Goal: Task Accomplishment & Management: Manage account settings

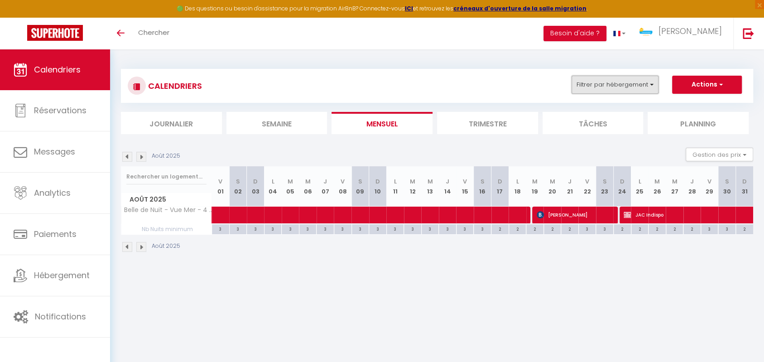
click at [645, 84] on button "Filtrer par hébergement" at bounding box center [615, 85] width 87 height 18
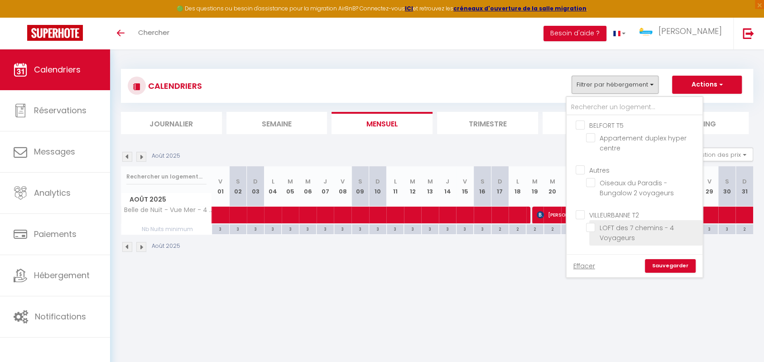
drag, startPoint x: 582, startPoint y: 214, endPoint x: 597, endPoint y: 220, distance: 16.9
click at [582, 214] on input "VILLEURBANNE T2" at bounding box center [644, 214] width 136 height 9
checkbox input "true"
checkbox input "false"
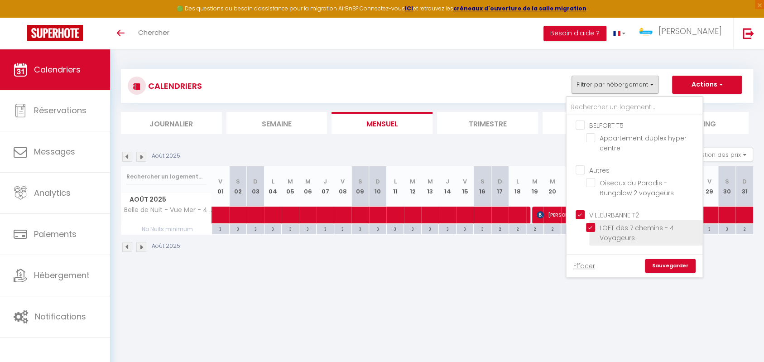
checkbox input "true"
checkbox input "false"
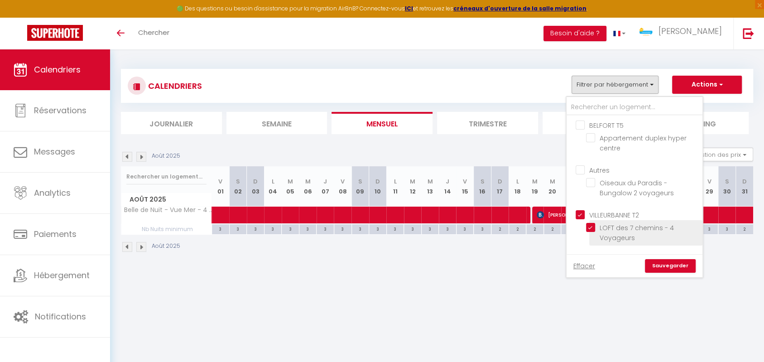
checkbox input "false"
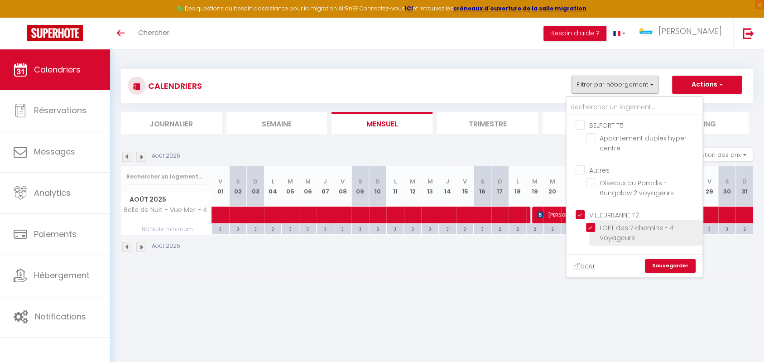
checkbox input "false"
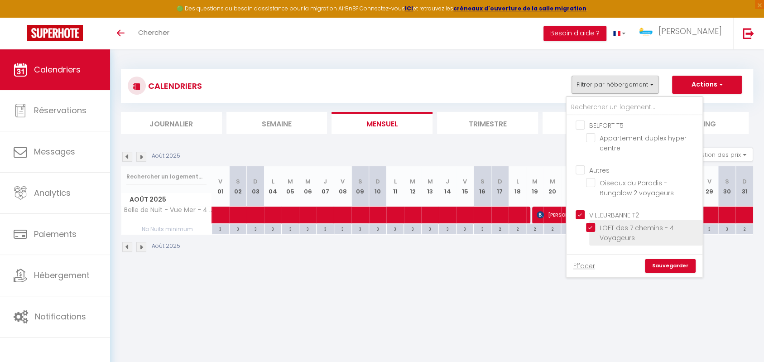
checkbox input "false"
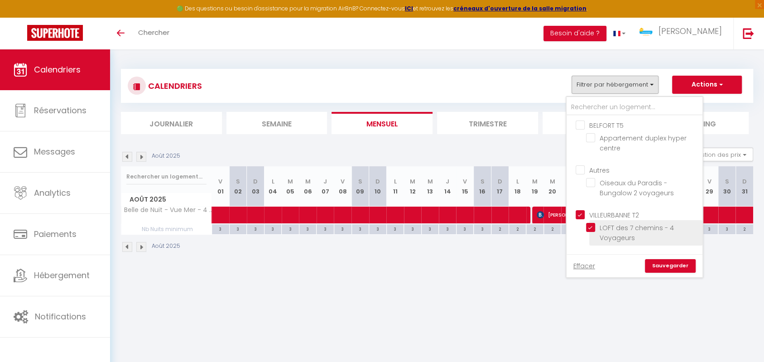
checkbox input "false"
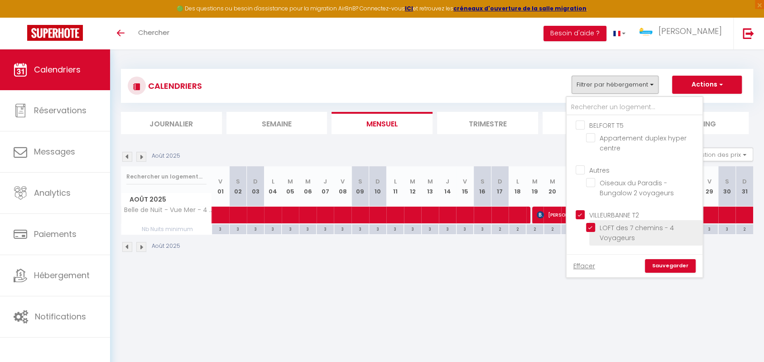
checkbox input "false"
click at [671, 264] on link "Sauvegarder" at bounding box center [670, 266] width 51 height 14
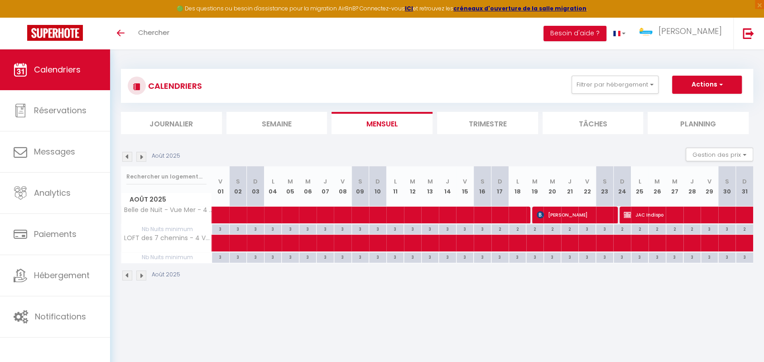
click at [139, 159] on img at bounding box center [141, 157] width 10 height 10
select select "KO"
select select "0"
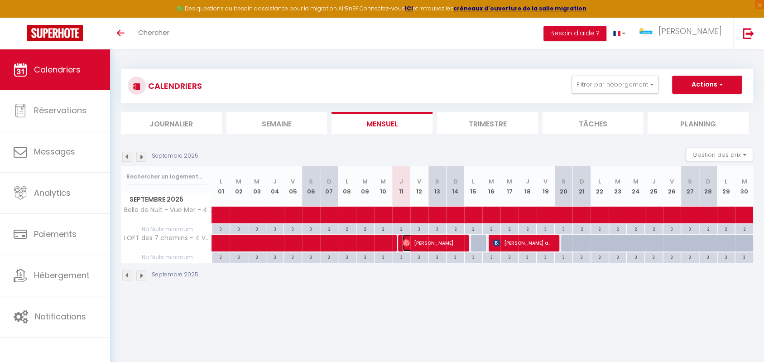
click at [414, 240] on span "[PERSON_NAME]" at bounding box center [433, 242] width 60 height 17
select select "OK"
select select "22593"
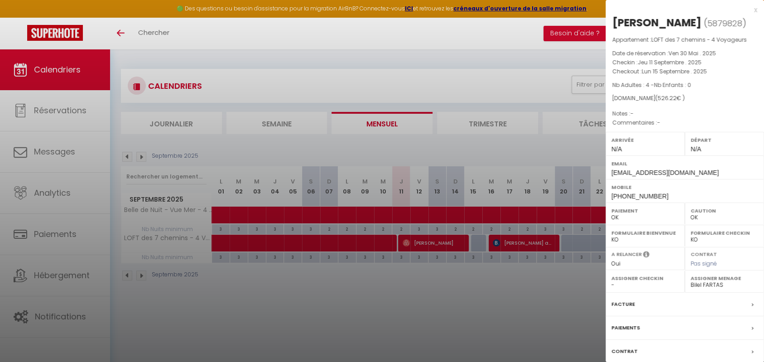
click at [426, 303] on div at bounding box center [382, 181] width 764 height 362
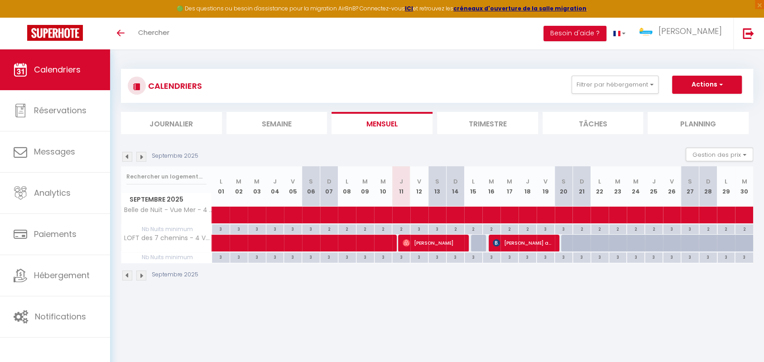
click at [469, 155] on div "Septembre 2025 Gestion des prix Nb Nuits minimum Règles Disponibilité" at bounding box center [437, 157] width 632 height 19
click at [654, 86] on button "Filtrer par hébergement" at bounding box center [615, 85] width 87 height 18
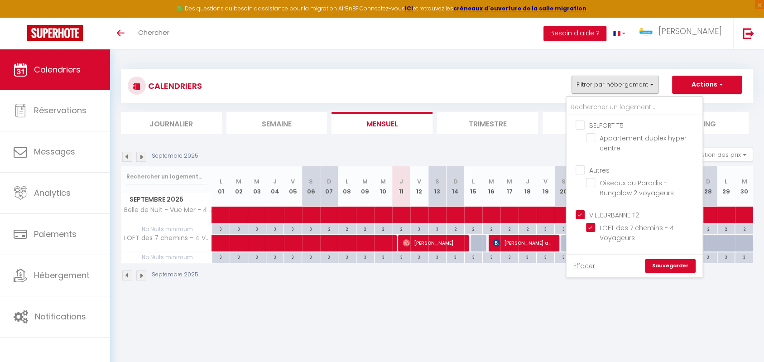
click at [582, 213] on input "VILLEURBANNE T2" at bounding box center [644, 214] width 136 height 9
checkbox input "false"
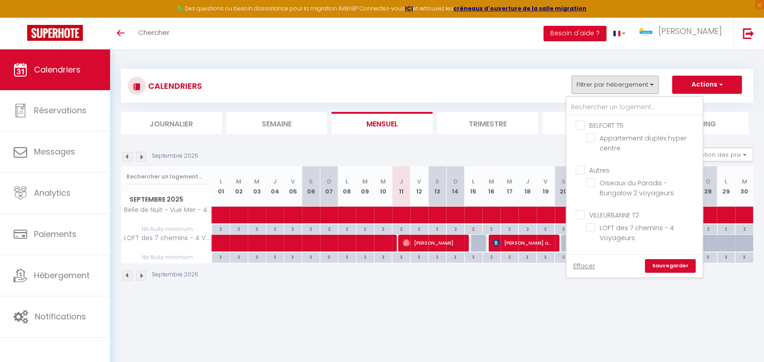
checkbox input "false"
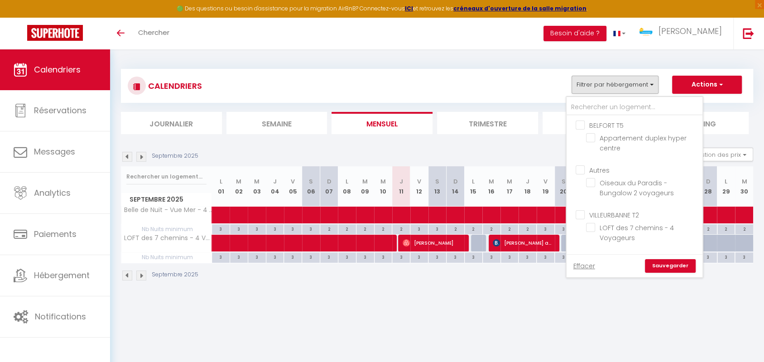
checkbox input "false"
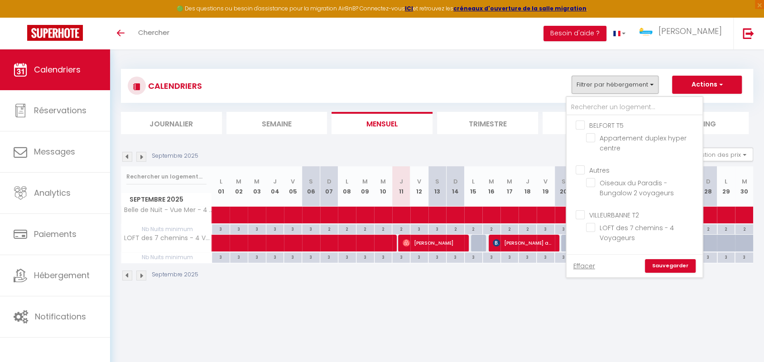
checkbox input "false"
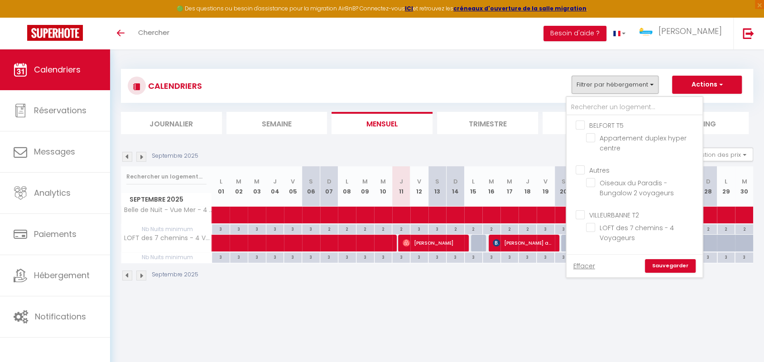
checkbox input "false"
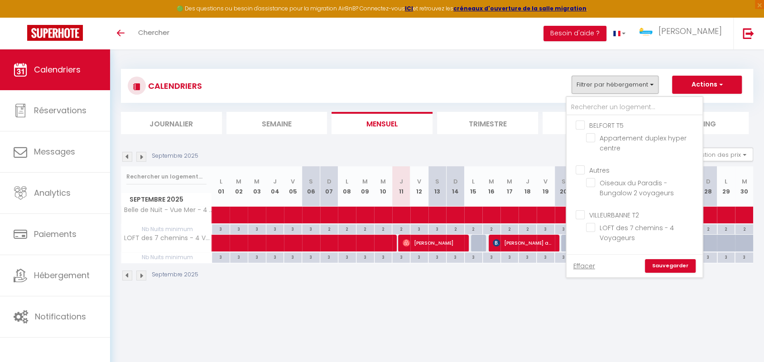
checkbox input "false"
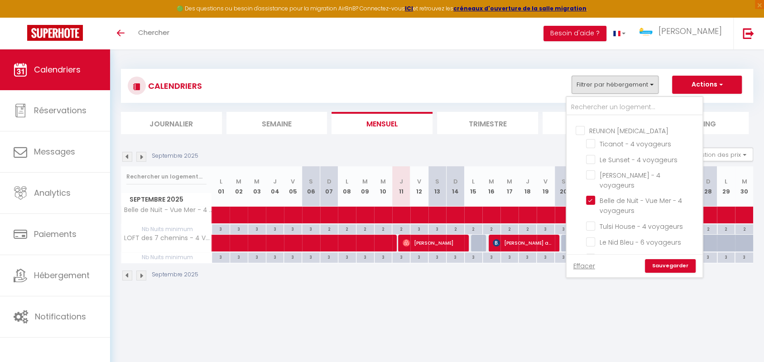
scroll to position [361, 0]
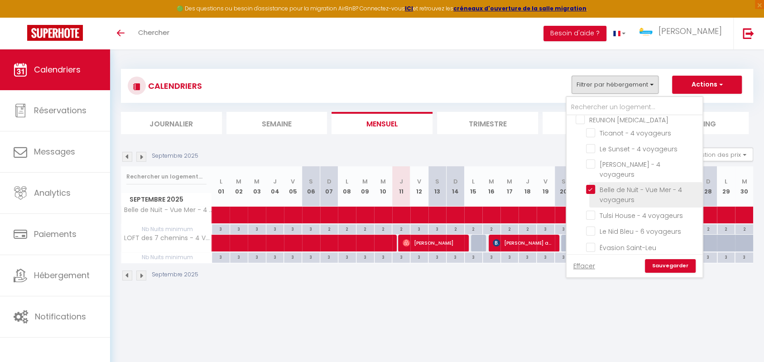
click at [592, 185] on input "Belle de Nuit - Vue Mer - 4 voyageurs" at bounding box center [642, 189] width 113 height 9
checkbox input "false"
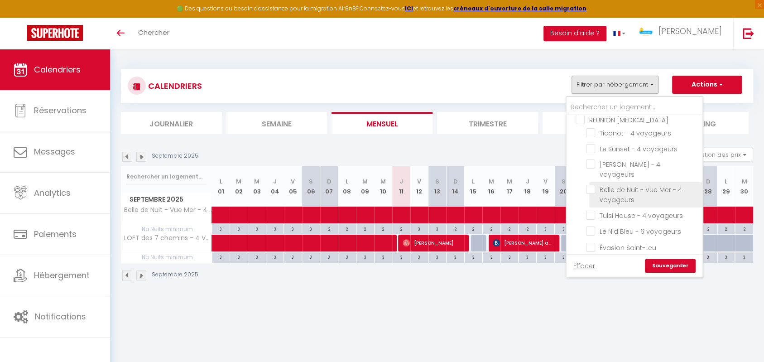
checkbox input "false"
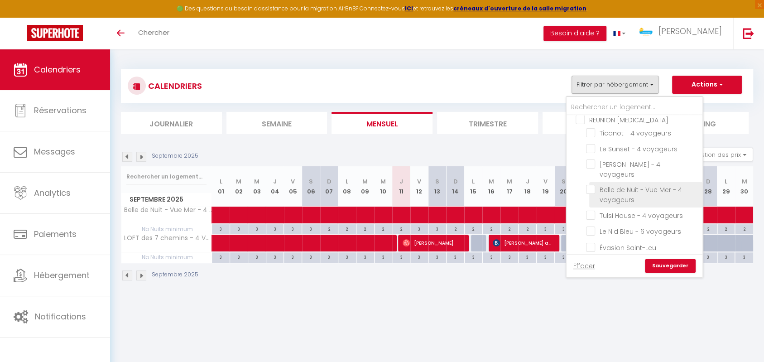
checkbox input "false"
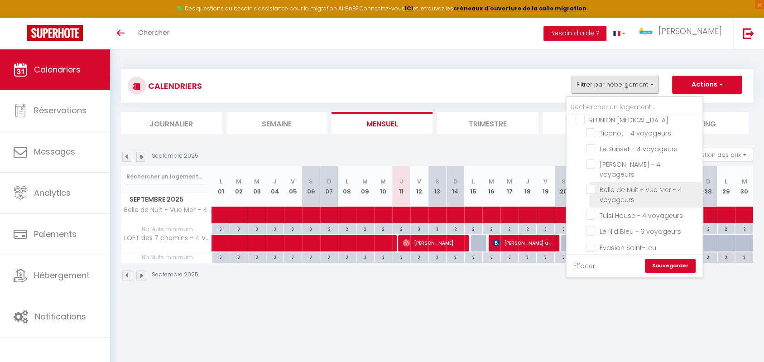
checkbox input "false"
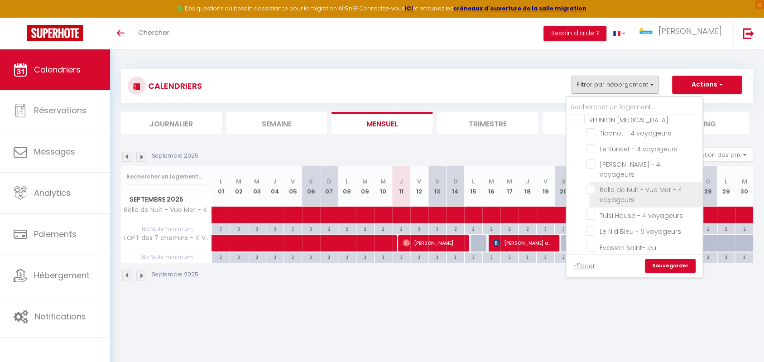
checkbox input "false"
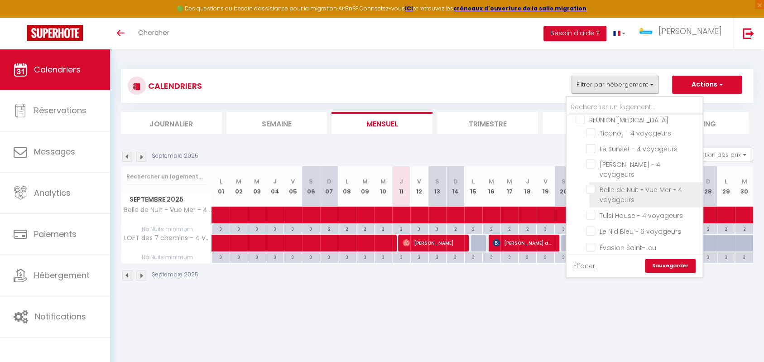
checkbox input "false"
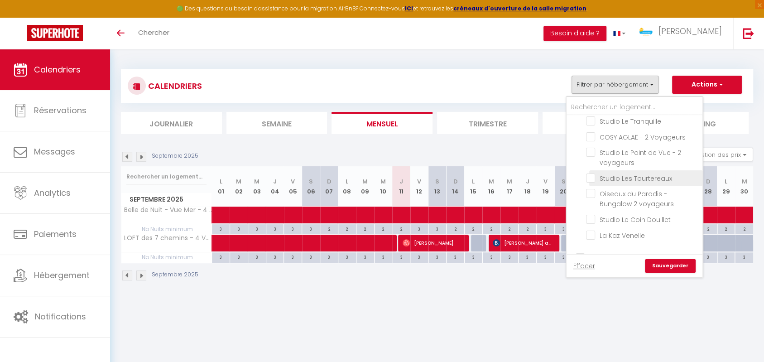
click at [594, 176] on input "Studio Les Tourtereaux" at bounding box center [642, 177] width 113 height 9
checkbox input "true"
checkbox input "false"
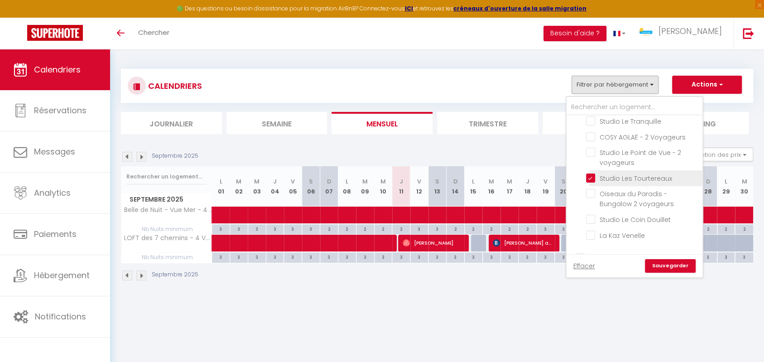
checkbox input "false"
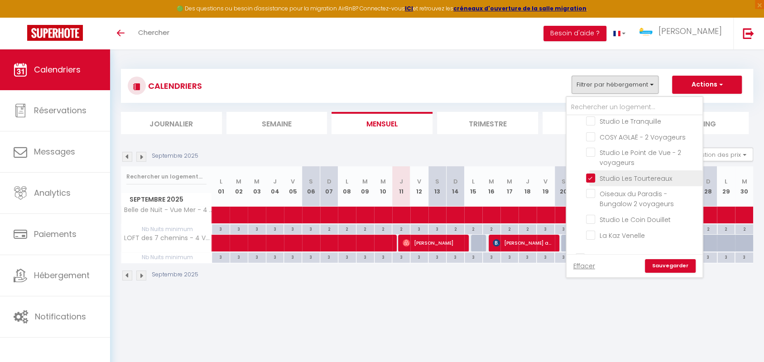
checkbox input "false"
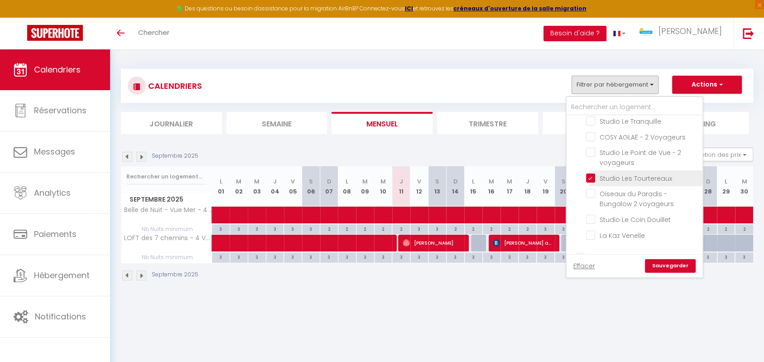
checkbox input "false"
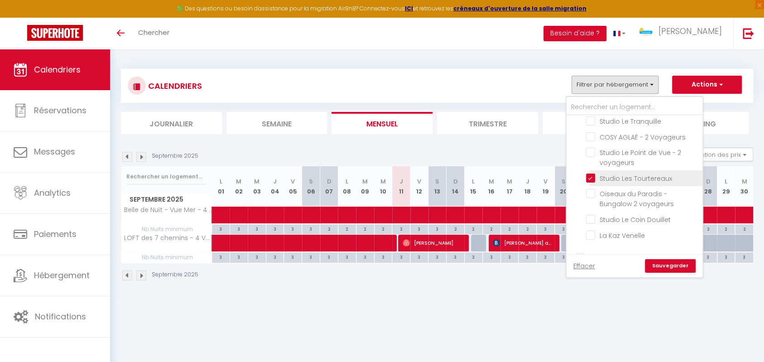
checkbox input "false"
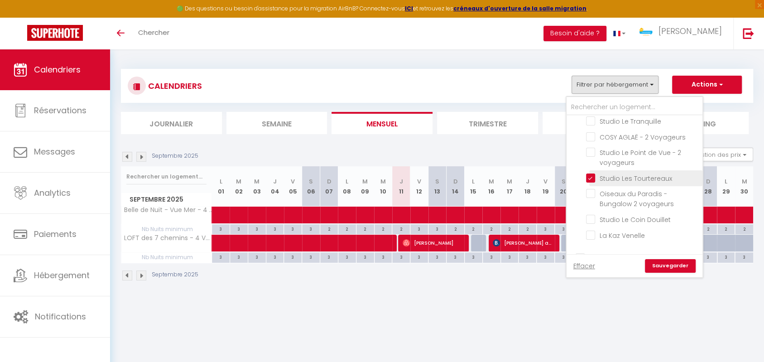
checkbox input "false"
click at [668, 262] on link "Sauvegarder" at bounding box center [670, 266] width 51 height 14
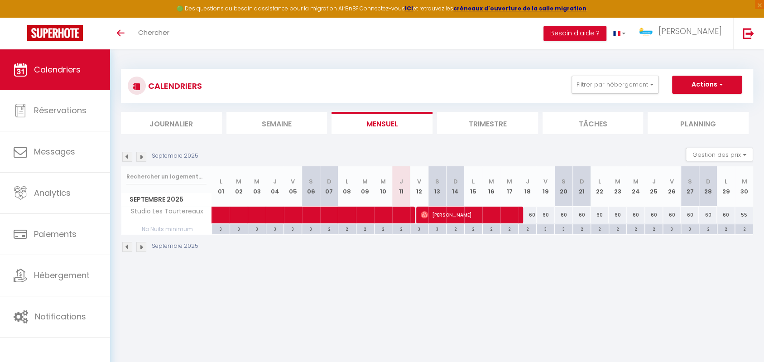
click at [128, 158] on img at bounding box center [127, 157] width 10 height 10
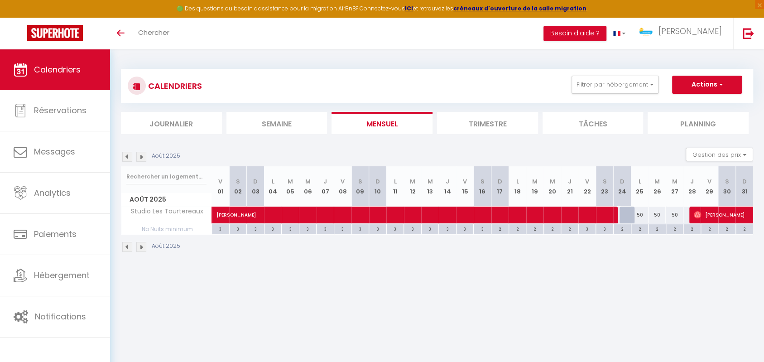
click at [141, 157] on img at bounding box center [141, 157] width 10 height 10
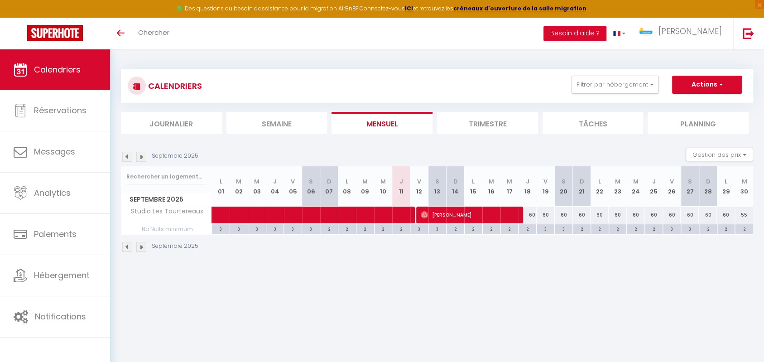
click at [130, 156] on img at bounding box center [127, 157] width 10 height 10
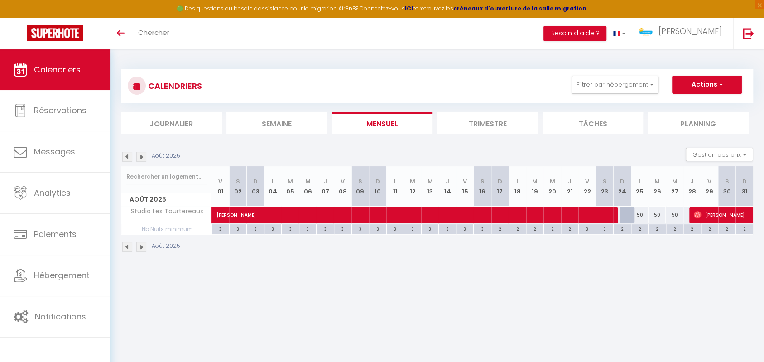
click at [129, 156] on img at bounding box center [127, 157] width 10 height 10
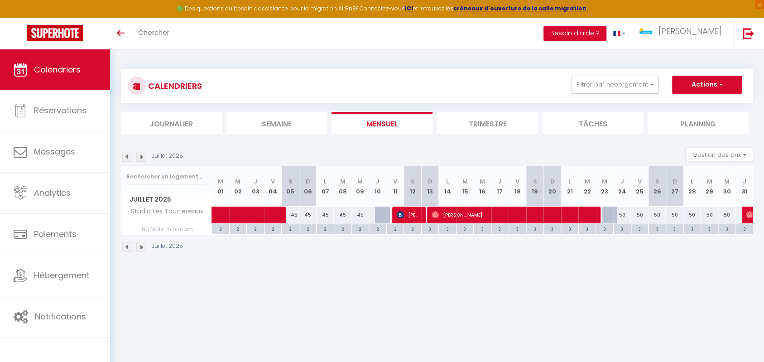
click at [129, 156] on img at bounding box center [127, 157] width 10 height 10
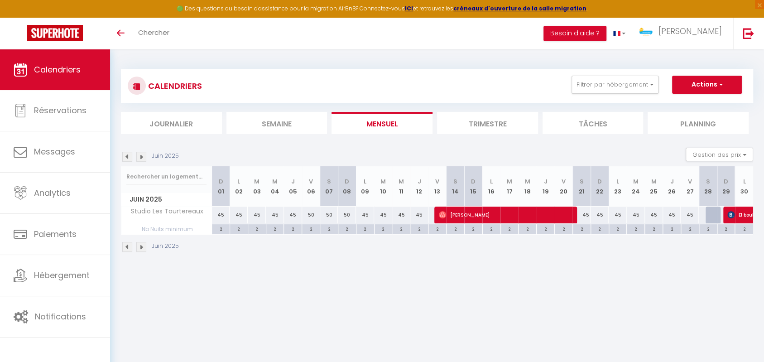
click at [140, 156] on img at bounding box center [141, 157] width 10 height 10
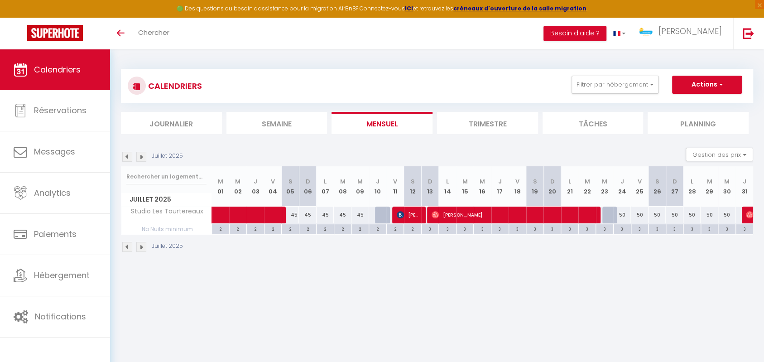
click at [140, 156] on img at bounding box center [141, 157] width 10 height 10
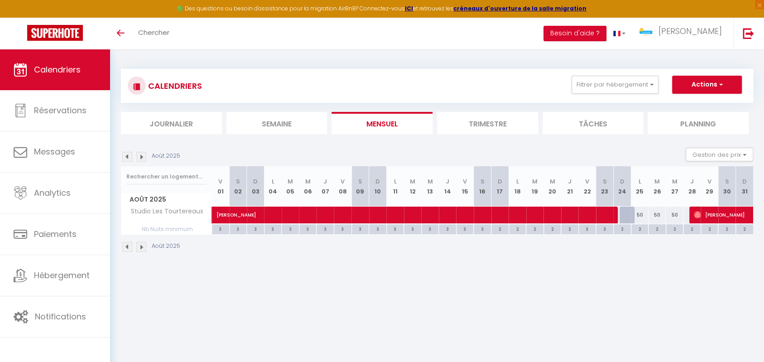
click at [140, 156] on img at bounding box center [141, 157] width 10 height 10
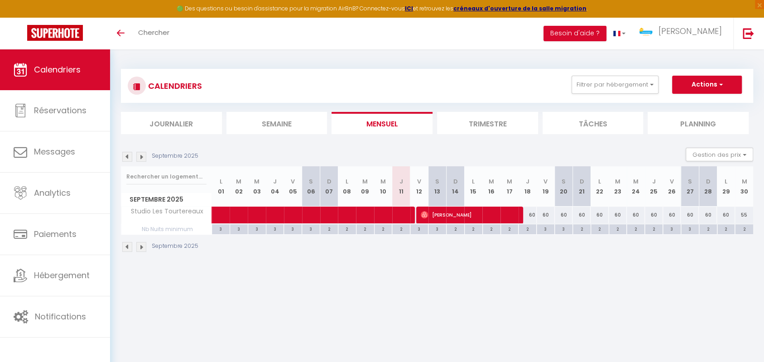
click at [125, 152] on img at bounding box center [127, 157] width 10 height 10
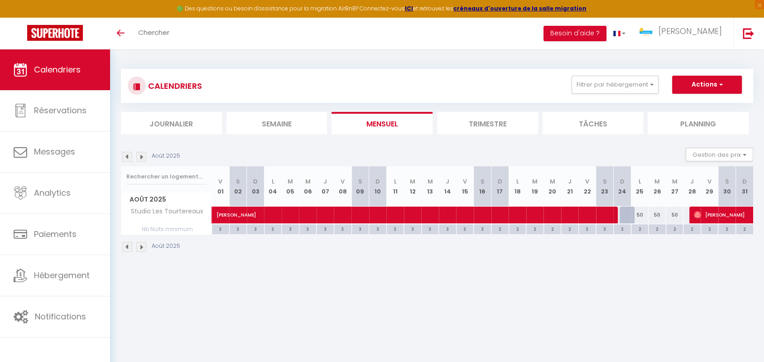
click at [138, 154] on img at bounding box center [141, 157] width 10 height 10
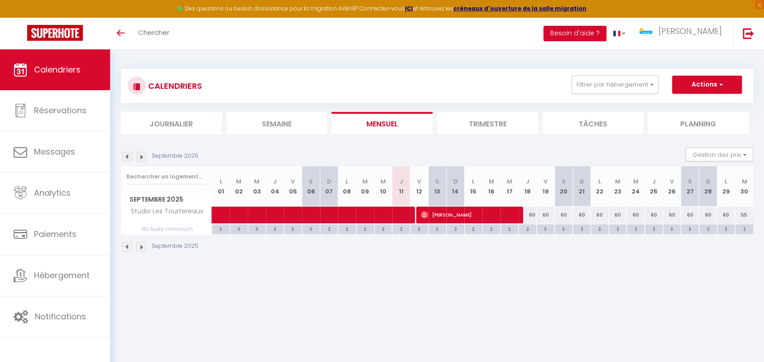
click at [130, 155] on img at bounding box center [127, 157] width 10 height 10
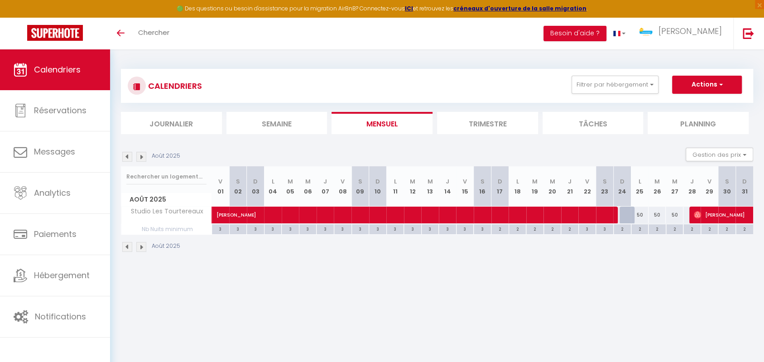
click at [144, 156] on img at bounding box center [141, 157] width 10 height 10
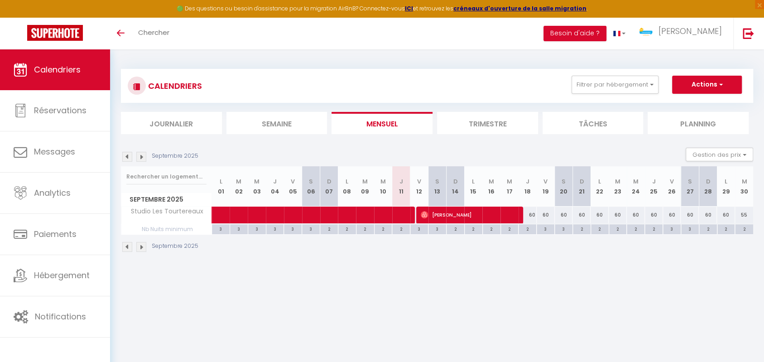
click at [285, 247] on div "Septembre 2025" at bounding box center [437, 248] width 632 height 27
click at [622, 78] on button "Filtrer par hébergement" at bounding box center [615, 85] width 87 height 18
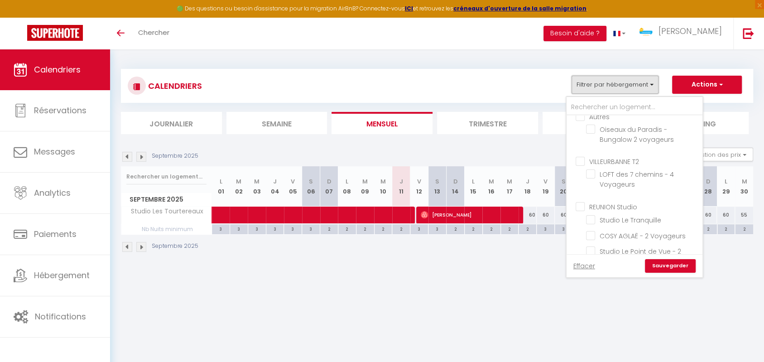
scroll to position [58, 0]
click at [452, 251] on div "Septembre 2025" at bounding box center [437, 248] width 632 height 27
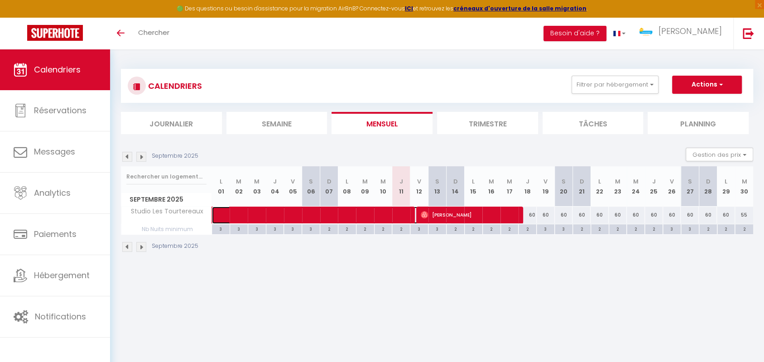
click at [313, 216] on span at bounding box center [336, 215] width 229 height 17
select select "42320"
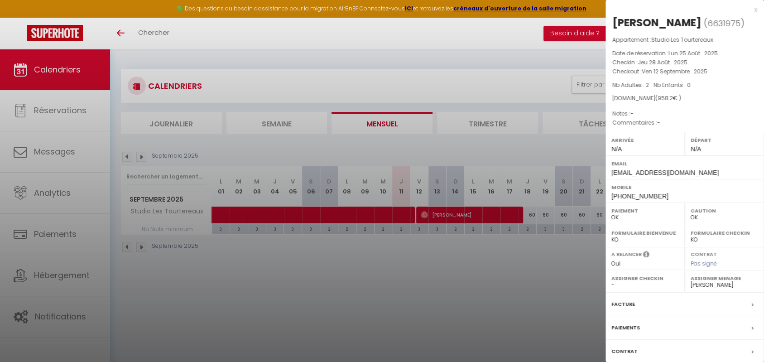
click at [332, 270] on div at bounding box center [382, 181] width 764 height 362
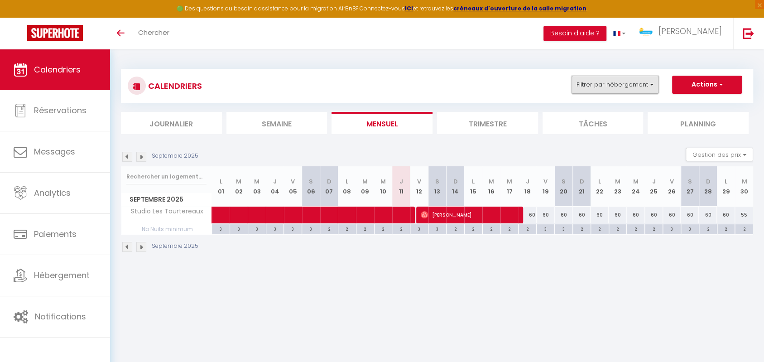
click at [632, 89] on button "Filtrer par hébergement" at bounding box center [615, 85] width 87 height 18
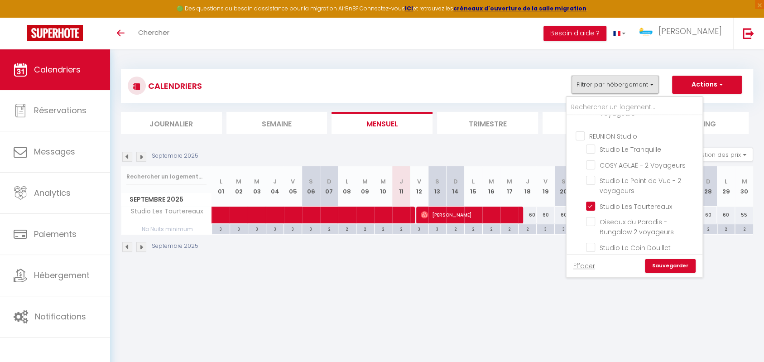
scroll to position [142, 0]
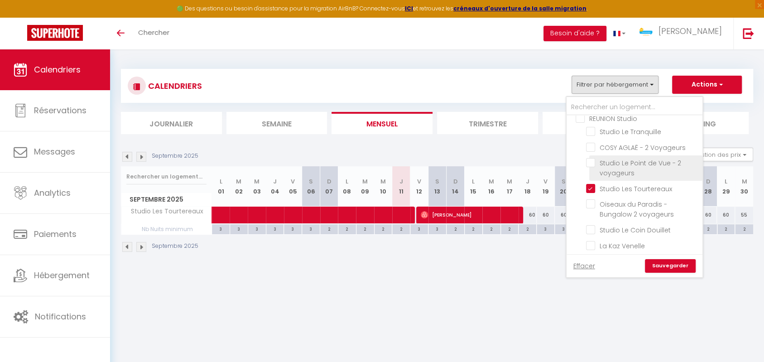
click at [591, 164] on input "Studio Le Point de Vue - 2 voyageurs" at bounding box center [642, 162] width 113 height 9
checkbox input "true"
checkbox input "false"
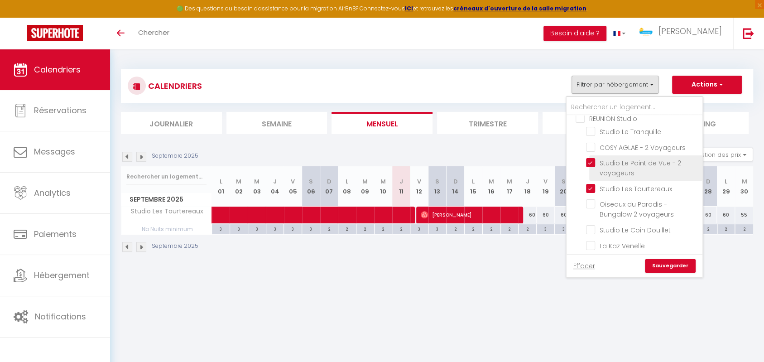
checkbox input "false"
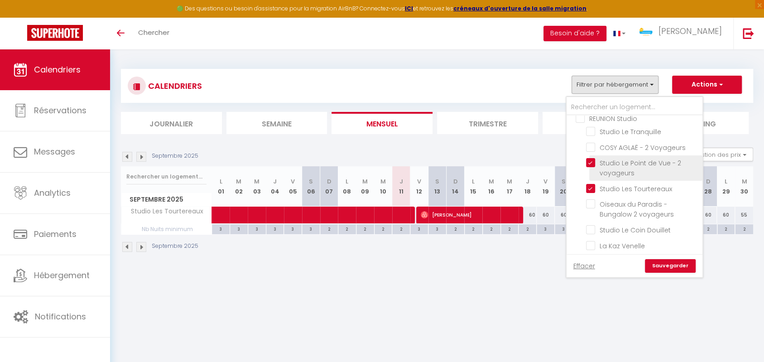
checkbox input "false"
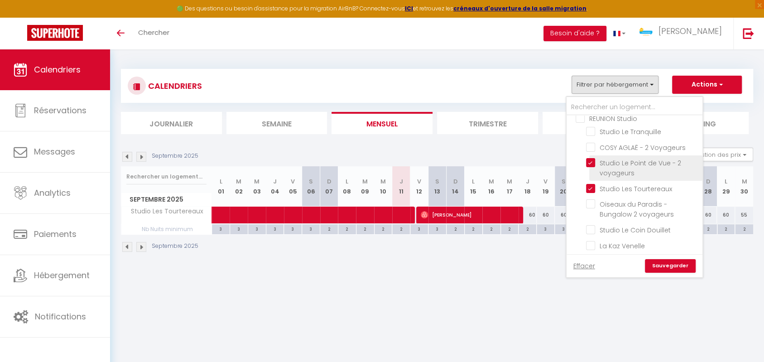
checkbox input "false"
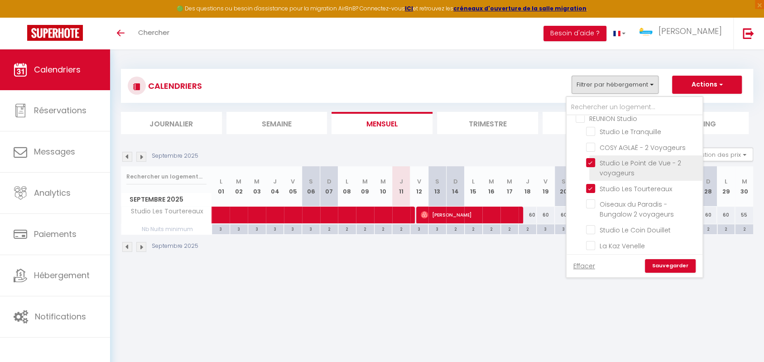
checkbox input "false"
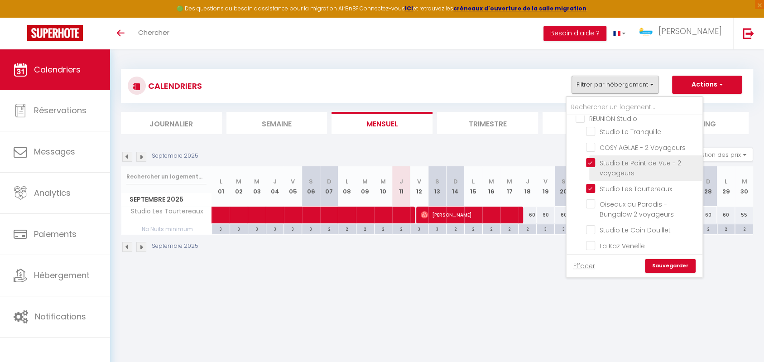
checkbox input "false"
click at [662, 263] on link "Sauvegarder" at bounding box center [670, 266] width 51 height 14
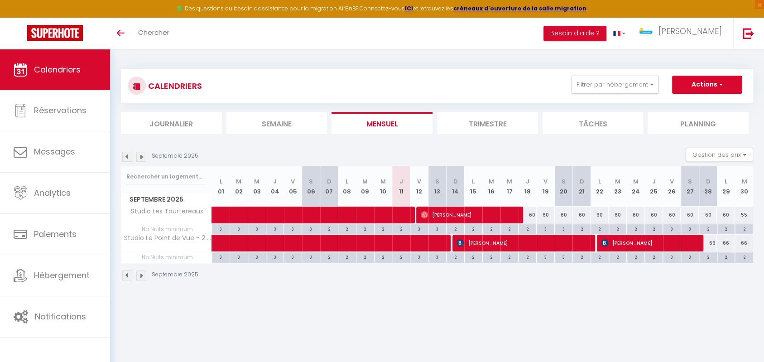
click at [128, 158] on img at bounding box center [127, 157] width 10 height 10
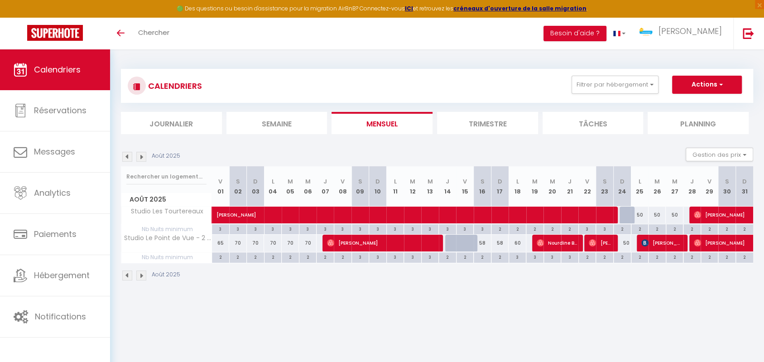
click at [144, 155] on img at bounding box center [141, 157] width 10 height 10
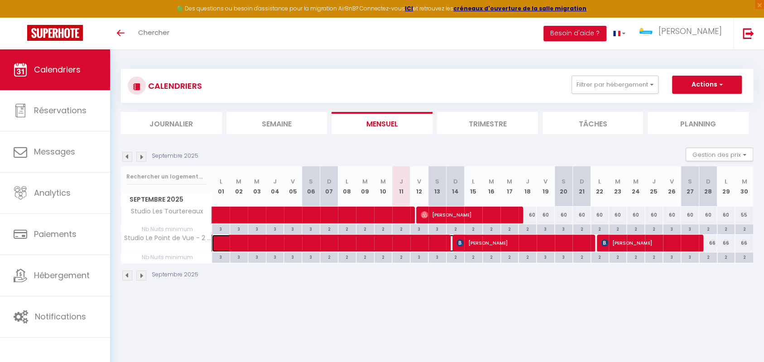
click at [414, 243] on span at bounding box center [357, 243] width 271 height 17
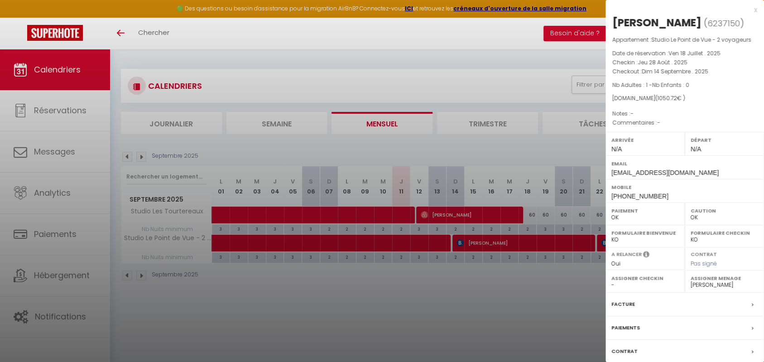
click at [368, 294] on div at bounding box center [382, 181] width 764 height 362
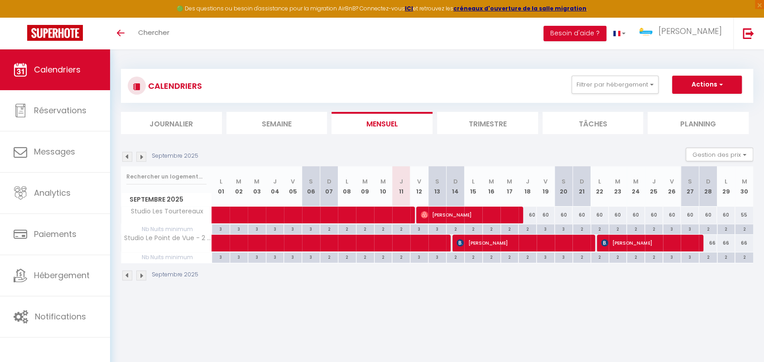
click at [129, 153] on img at bounding box center [127, 157] width 10 height 10
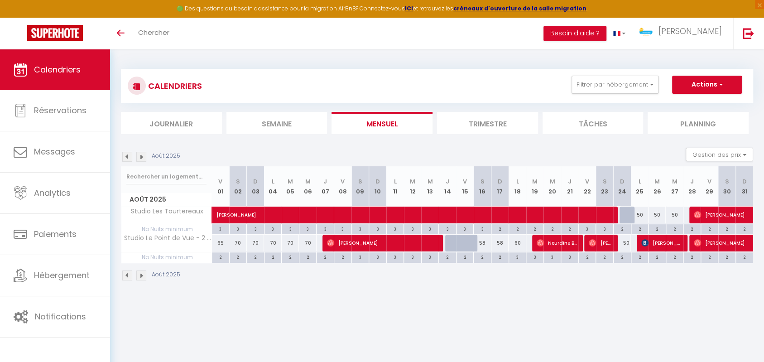
click at [139, 155] on img at bounding box center [141, 157] width 10 height 10
select select "0"
select select "42320"
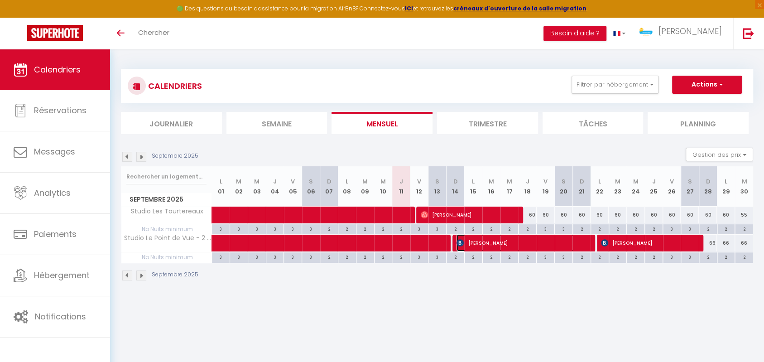
click at [461, 243] on img at bounding box center [460, 242] width 7 height 7
select select "KO"
select select "32559"
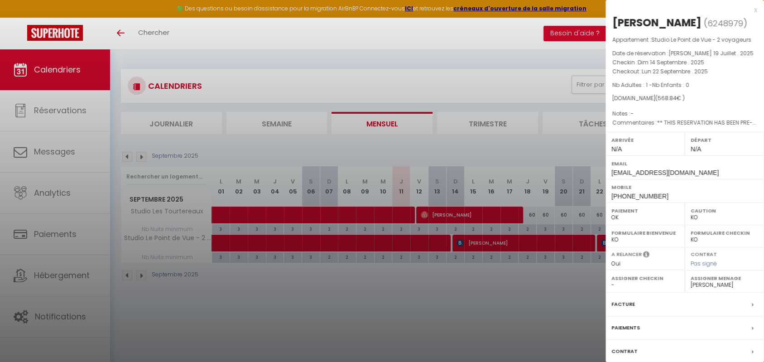
click at [448, 284] on div at bounding box center [382, 181] width 764 height 362
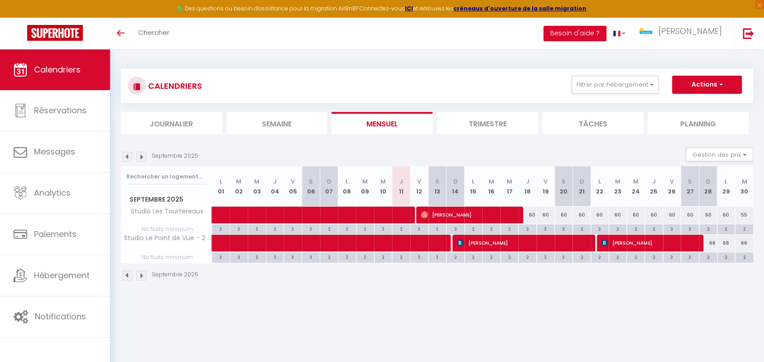
click at [461, 288] on div "Septembre 2025" at bounding box center [437, 276] width 632 height 27
click at [420, 287] on div "Septembre 2025" at bounding box center [437, 276] width 632 height 27
click at [413, 242] on span at bounding box center [357, 243] width 271 height 17
select select "OK"
select select "42320"
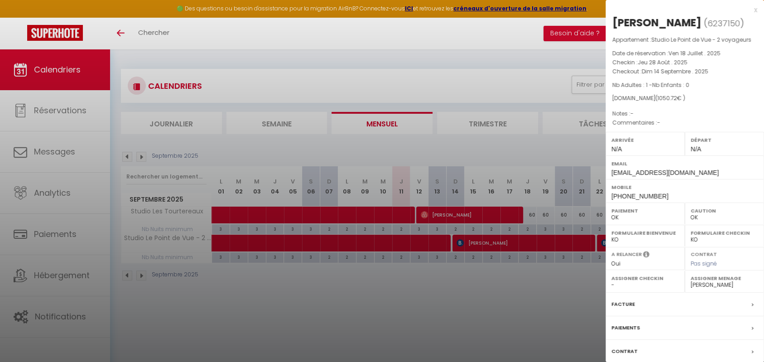
click at [525, 77] on div at bounding box center [382, 181] width 764 height 362
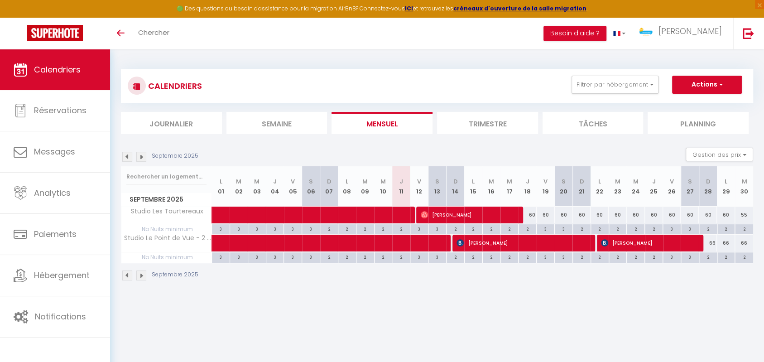
click at [450, 266] on div "Septembre 2025" at bounding box center [437, 276] width 632 height 27
click at [608, 84] on button "Filtrer par hébergement" at bounding box center [615, 85] width 87 height 18
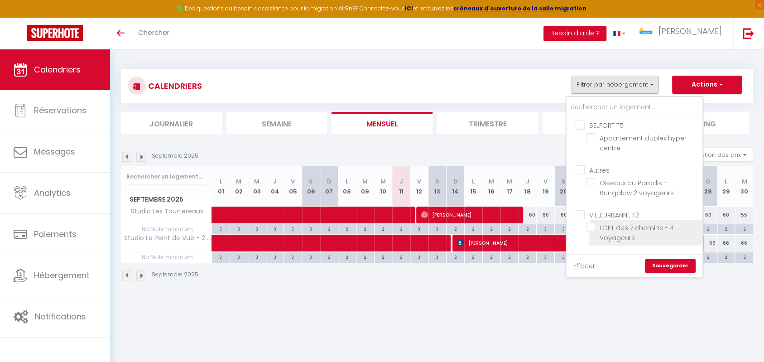
click at [590, 227] on input "LOFT des 7 chemins - 4 Voyageurs" at bounding box center [642, 227] width 113 height 9
checkbox input "true"
checkbox input "false"
checkbox input "true"
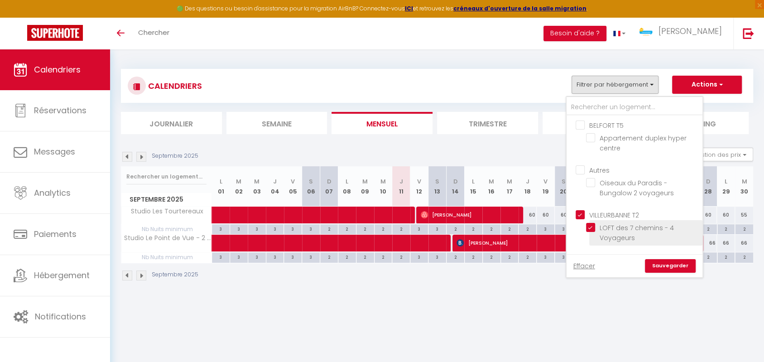
checkbox input "false"
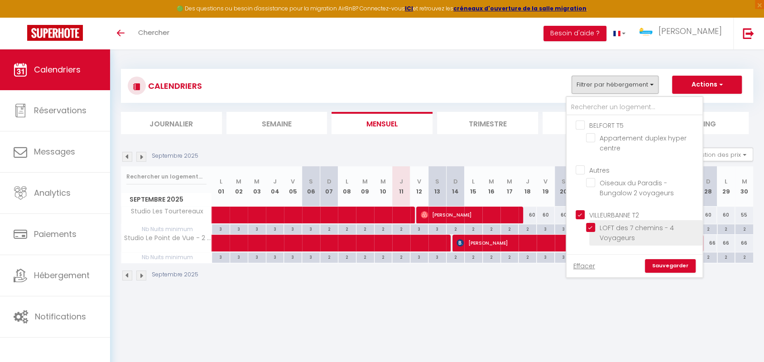
checkbox input "false"
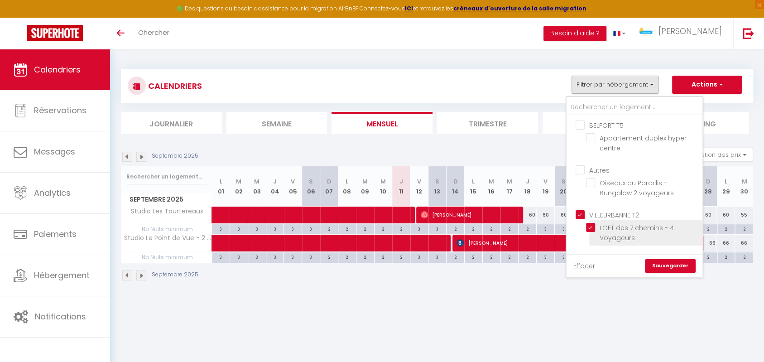
checkbox input "false"
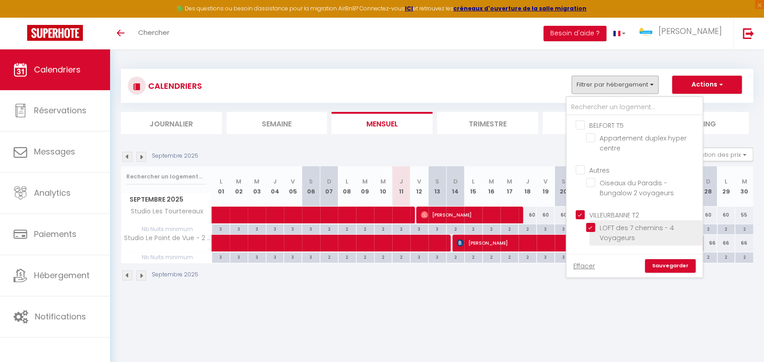
checkbox input "false"
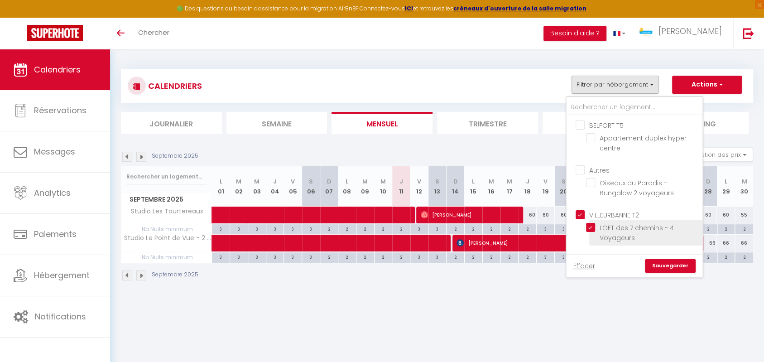
checkbox input "false"
click at [676, 263] on link "Sauvegarder" at bounding box center [670, 266] width 51 height 14
